Goal: Task Accomplishment & Management: Manage account settings

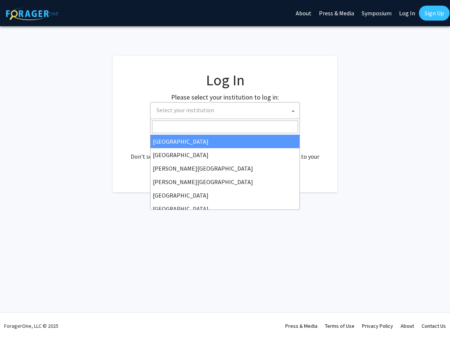
select select
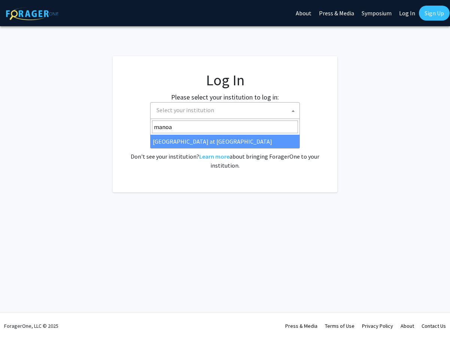
type input "manoa"
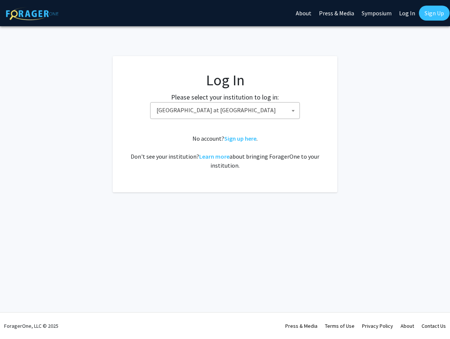
select select "18"
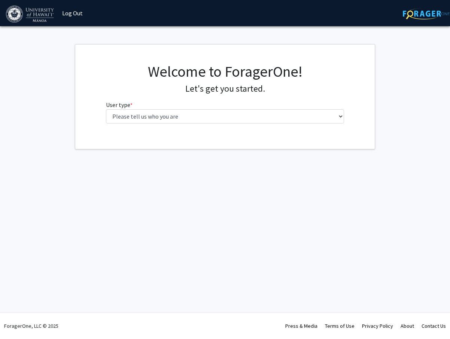
click at [188, 109] on fg-select "User type * required Please tell us who you are Undergraduate Student Master's …" at bounding box center [225, 111] width 239 height 23
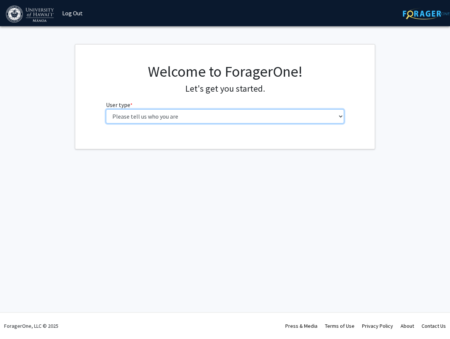
click at [106, 109] on select "Please tell us who you are Undergraduate Student Master's Student Doctoral Cand…" at bounding box center [225, 116] width 239 height 14
select select "1: undergrad"
click option "Undergraduate Student" at bounding box center [0, 0] width 0 height 0
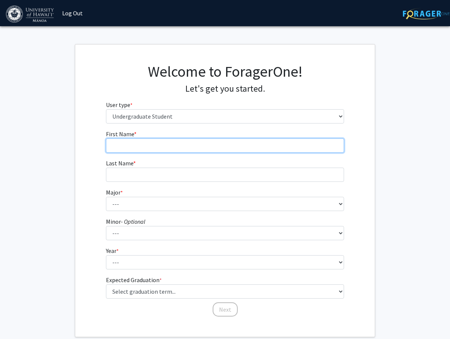
click at [210, 151] on input "First Name * required" at bounding box center [225, 146] width 239 height 14
type input "Hayley"
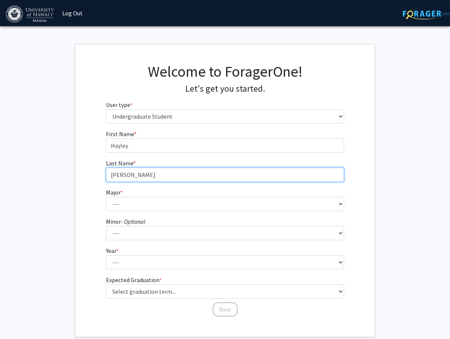
type input "[PERSON_NAME]"
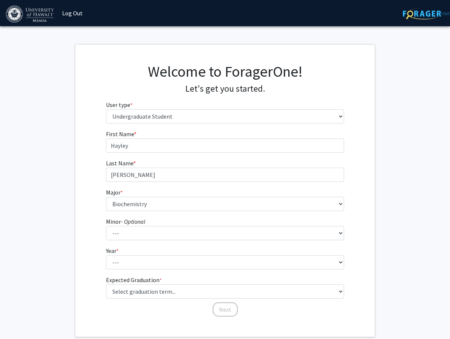
drag, startPoint x: 178, startPoint y: 218, endPoint x: 175, endPoint y: 211, distance: 6.8
click at [177, 218] on fg-select "Minor - Optional --- American Studies Anthropology Art Art History Asian Studie…" at bounding box center [225, 228] width 239 height 23
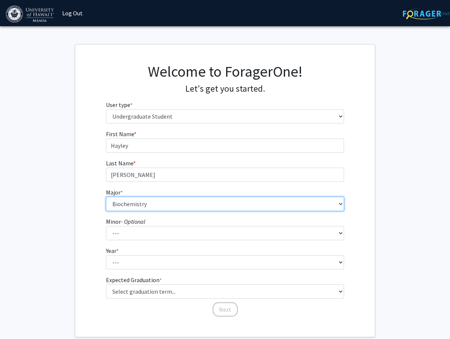
click at [106, 197] on select "--- Accounting American Studies Animal Sciences Anthropology Art Art History As…" at bounding box center [225, 204] width 239 height 14
select select "48: 1430"
click option "Hawaiian Studies" at bounding box center [0, 0] width 0 height 0
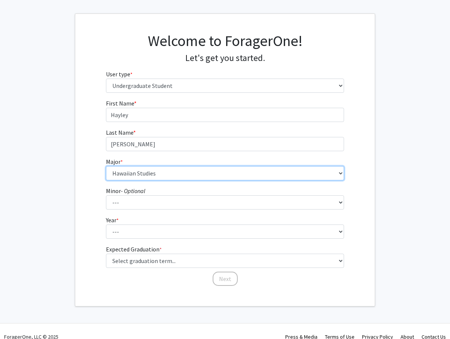
scroll to position [31, 0]
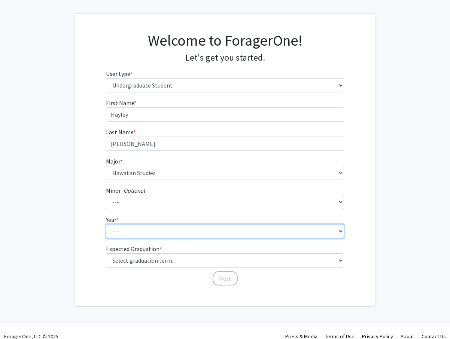
click at [106, 224] on select "--- First-year Sophomore Junior Senior Postbaccalaureate Certificate" at bounding box center [225, 231] width 239 height 14
select select "4: senior"
click option "Senior" at bounding box center [0, 0] width 0 height 0
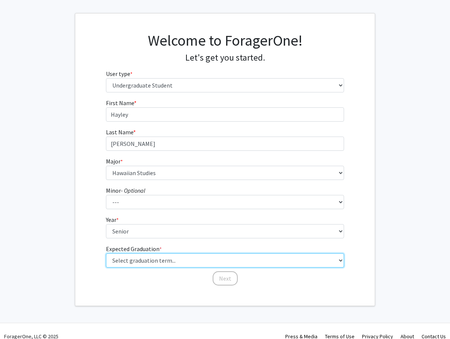
click at [106, 254] on select "Select graduation term... Spring 2025 Summer 2025 Fall 2025 Winter 2025 Spring …" at bounding box center [225, 261] width 239 height 14
select select "9: spring_2027"
click option "Spring 2027" at bounding box center [0, 0] width 0 height 0
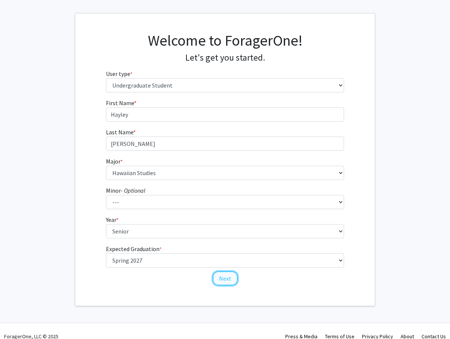
click at [227, 280] on button "Next" at bounding box center [225, 279] width 25 height 14
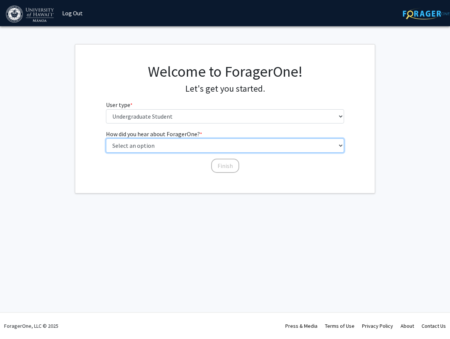
click at [106, 139] on select "Select an option Peer/student recommendation Faculty/staff recommendation Unive…" at bounding box center [225, 146] width 239 height 14
select select "2: faculty_recommendation"
click option "Faculty/staff recommendation" at bounding box center [0, 0] width 0 height 0
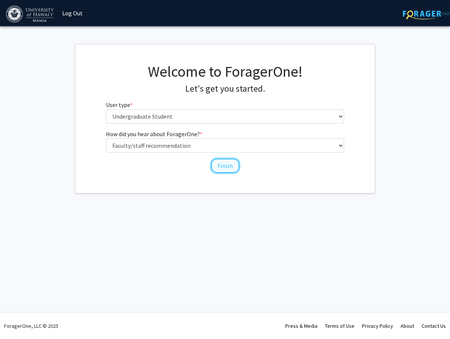
click at [218, 168] on button "Finish" at bounding box center [225, 166] width 28 height 14
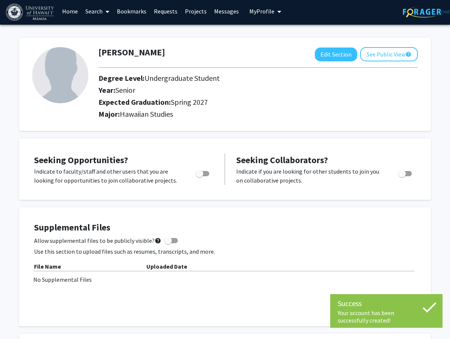
scroll to position [4, 0]
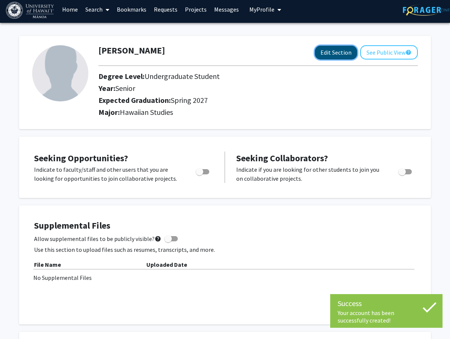
click at [329, 58] on button "Edit Section" at bounding box center [336, 53] width 42 height 14
select select "senior"
select select "37: spring_2027"
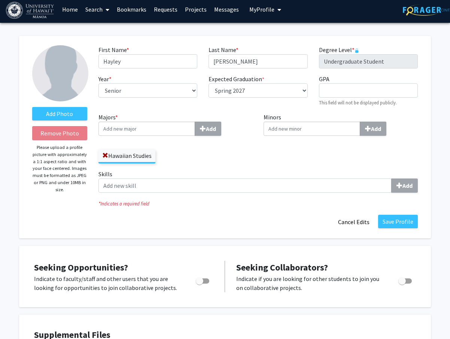
click at [182, 128] on input "Majors * Add" at bounding box center [146, 129] width 97 height 14
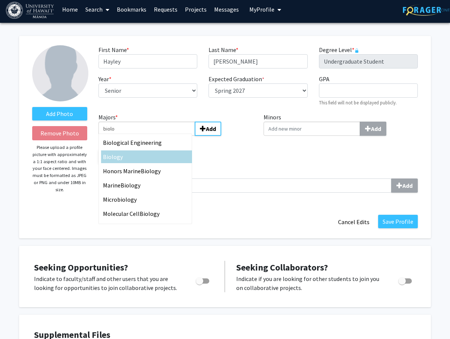
type input "biolo"
click at [155, 160] on div "Biolo gy" at bounding box center [146, 156] width 87 height 9
click at [155, 136] on input "biolo" at bounding box center [146, 129] width 97 height 14
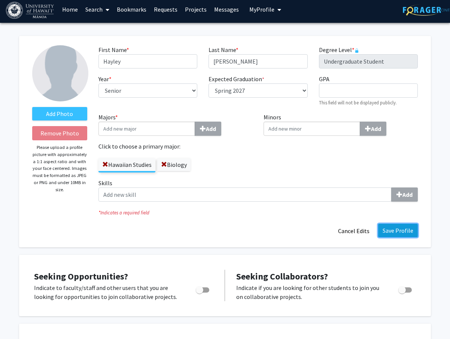
click at [395, 233] on button "Save Profile" at bounding box center [398, 230] width 40 height 13
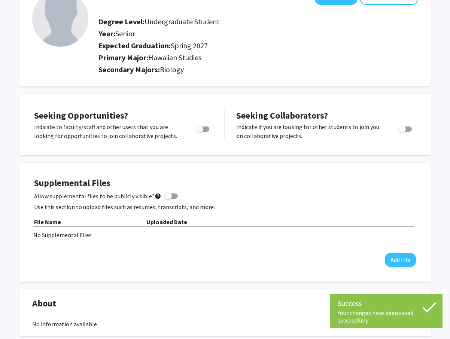
scroll to position [58, 0]
click at [201, 129] on span "Toggle" at bounding box center [199, 129] width 7 height 7
click at [200, 132] on input "Are you actively seeking opportunities?" at bounding box center [199, 132] width 0 height 0
checkbox input "true"
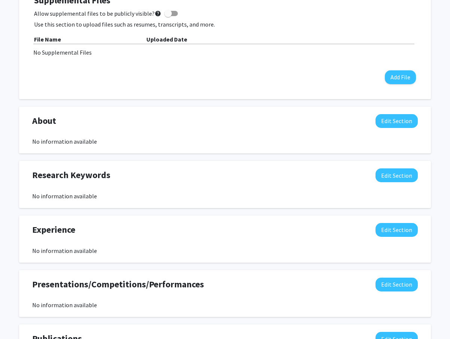
scroll to position [0, 0]
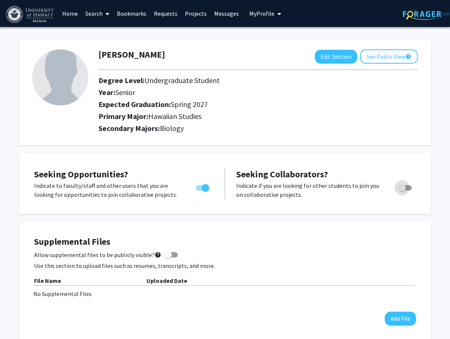
click at [407, 190] on span "Toggle" at bounding box center [404, 187] width 13 height 5
click at [402, 191] on input "Would you like to receive other student requests to work with you?" at bounding box center [402, 191] width 0 height 0
checkbox input "true"
click at [331, 58] on button "Edit Section" at bounding box center [336, 57] width 42 height 14
select select "senior"
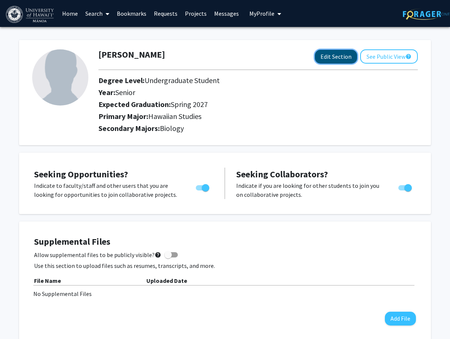
select select "37: spring_2027"
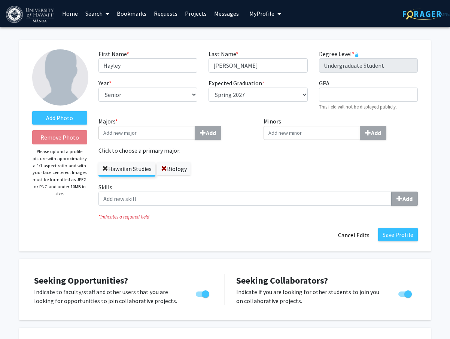
click at [106, 169] on span at bounding box center [105, 169] width 6 height 6
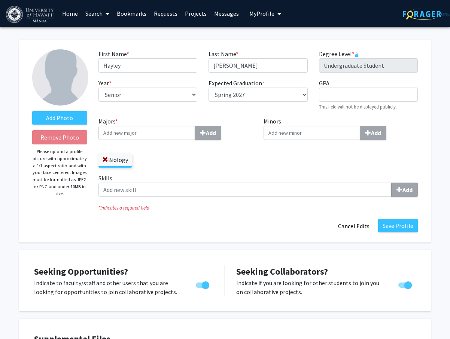
click at [125, 137] on input "Majors * Add" at bounding box center [146, 133] width 97 height 14
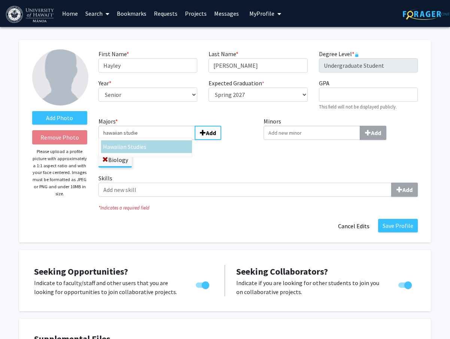
type input "hawaiian studie"
click at [153, 145] on div "Hawaiian Studie s" at bounding box center [146, 146] width 87 height 9
click at [153, 140] on input "hawaiian studie" at bounding box center [146, 133] width 97 height 14
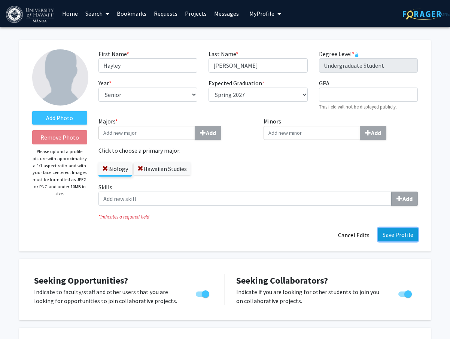
click at [400, 234] on button "Save Profile" at bounding box center [398, 234] width 40 height 13
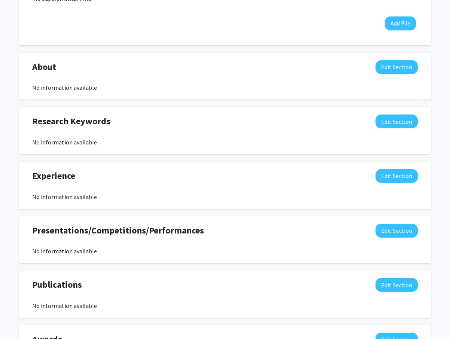
scroll to position [376, 0]
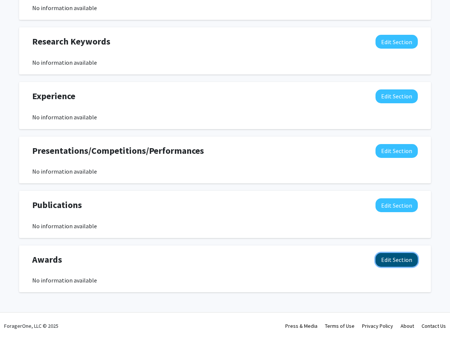
click at [396, 263] on button "Edit Section" at bounding box center [397, 260] width 42 height 14
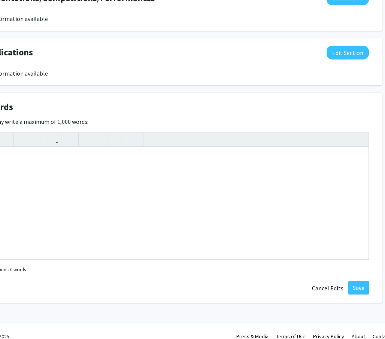
scroll to position [528, 64]
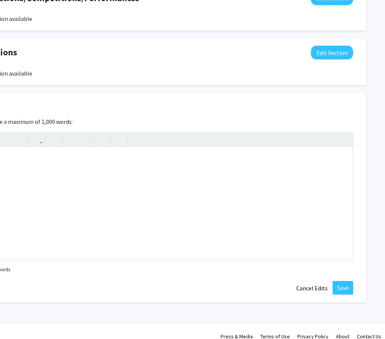
drag, startPoint x: 383, startPoint y: 118, endPoint x: 408, endPoint y: 116, distance: 24.4
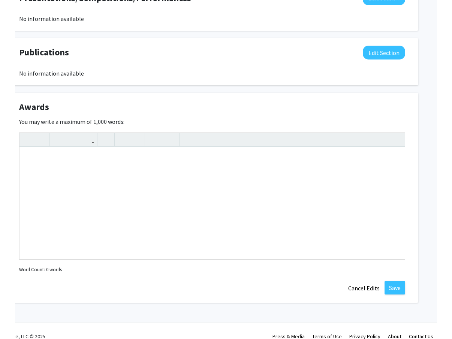
scroll to position [528, 0]
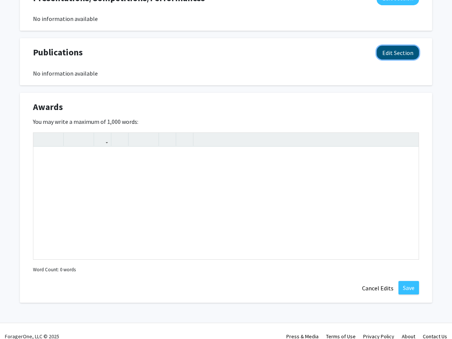
click at [389, 54] on button "Edit Section" at bounding box center [397, 53] width 42 height 14
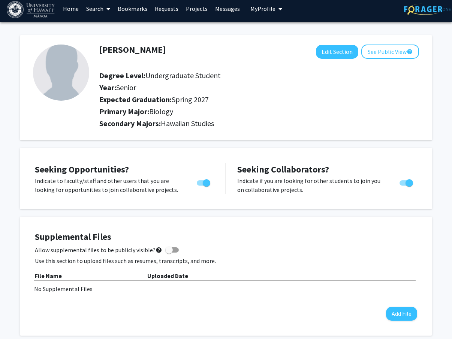
scroll to position [0, 0]
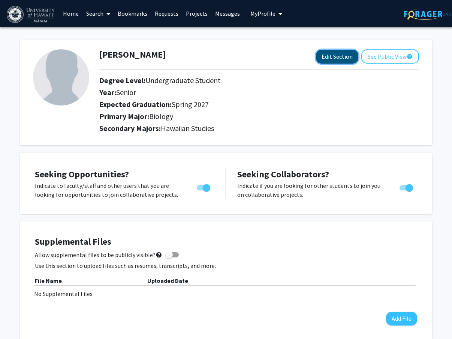
click at [336, 58] on button "Edit Section" at bounding box center [337, 57] width 42 height 14
select select "senior"
select select "37: spring_2027"
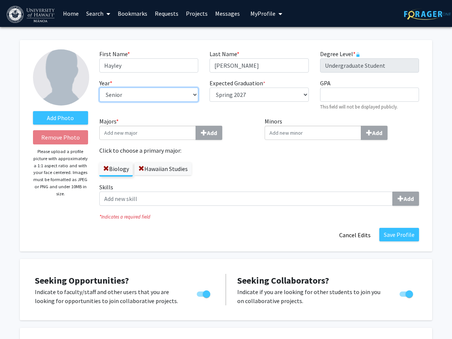
select select "junior"
click option "Junior" at bounding box center [0, 0] width 0 height 0
click at [160, 120] on label "Majors * Add" at bounding box center [176, 128] width 154 height 23
click at [160, 126] on input "Majors * Add" at bounding box center [147, 133] width 97 height 14
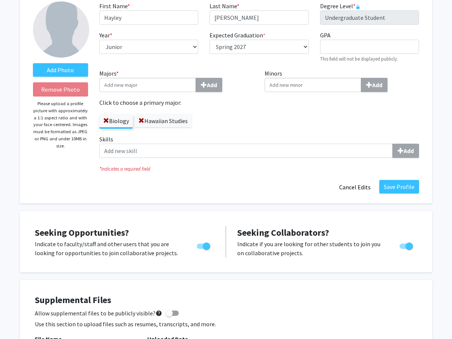
scroll to position [48, 0]
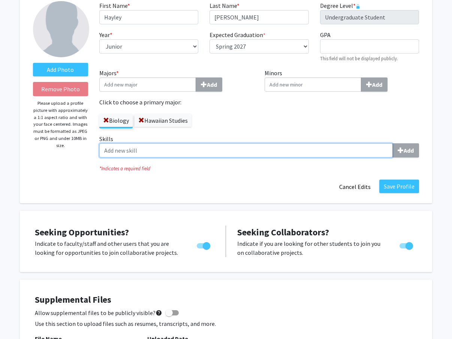
click at [360, 150] on input "Skills Add" at bounding box center [245, 150] width 293 height 14
type input "l"
type input "Coo"
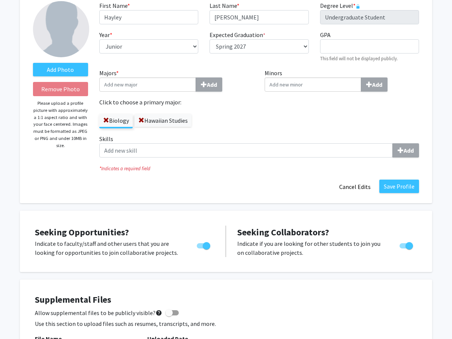
click at [385, 121] on div "Minors Add" at bounding box center [342, 102] width 166 height 66
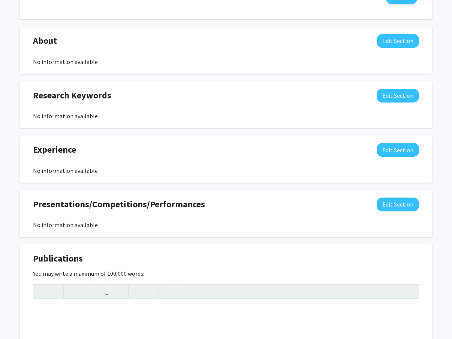
scroll to position [0, 0]
